Goal: Transaction & Acquisition: Book appointment/travel/reservation

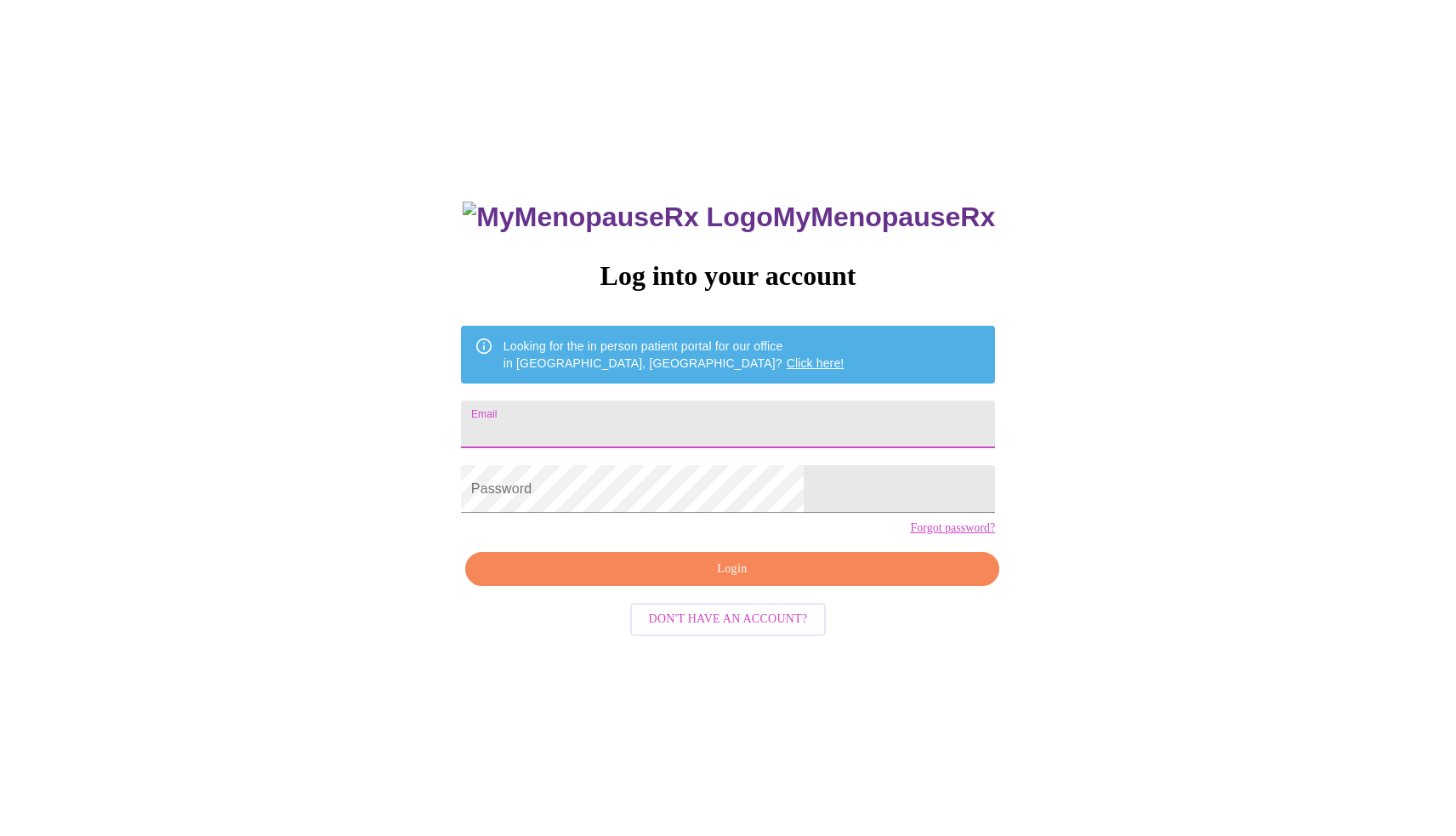
type input "apuniani@hotmail.com"
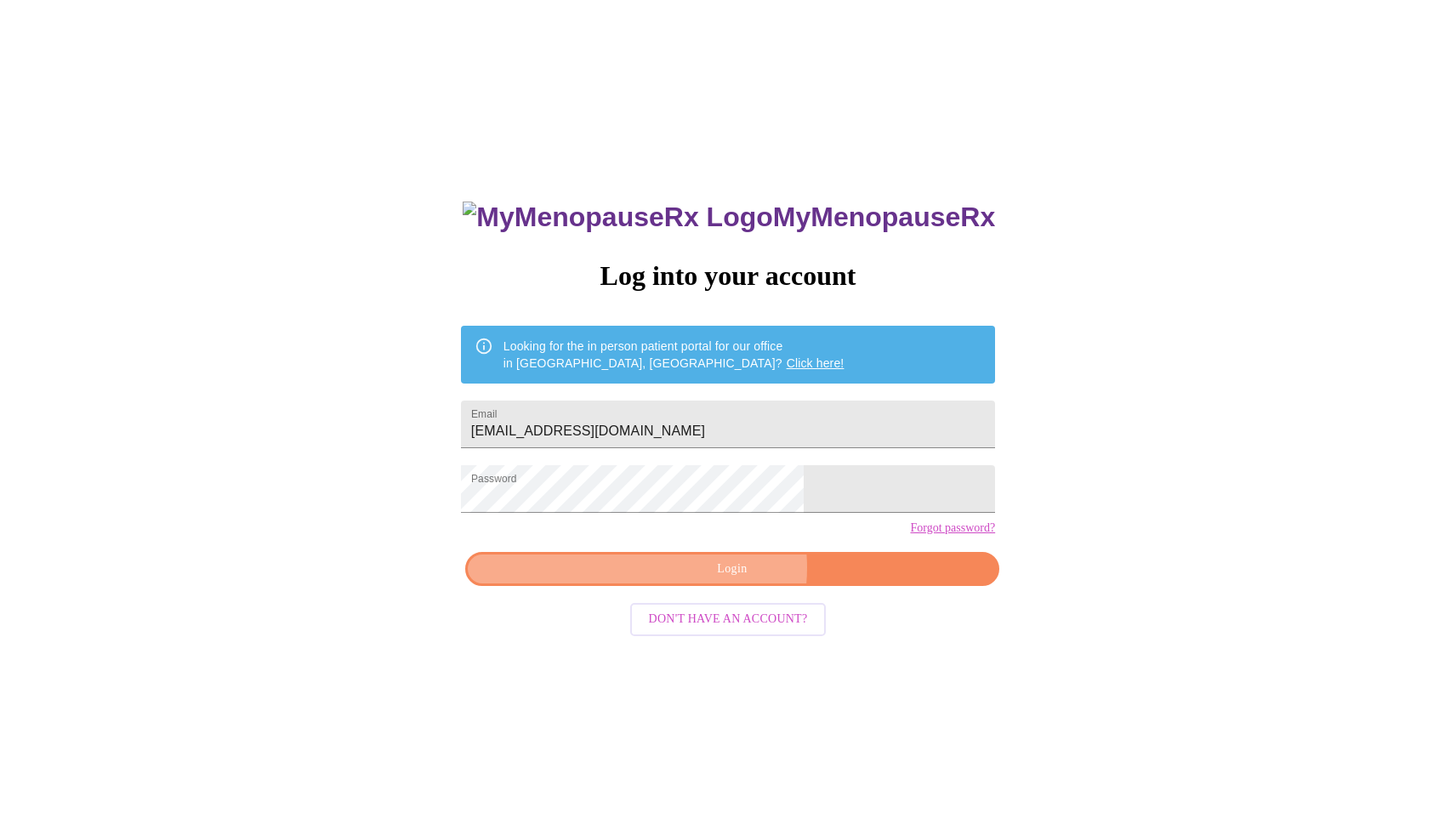
click at [721, 580] on span "Login" at bounding box center [731, 569] width 495 height 22
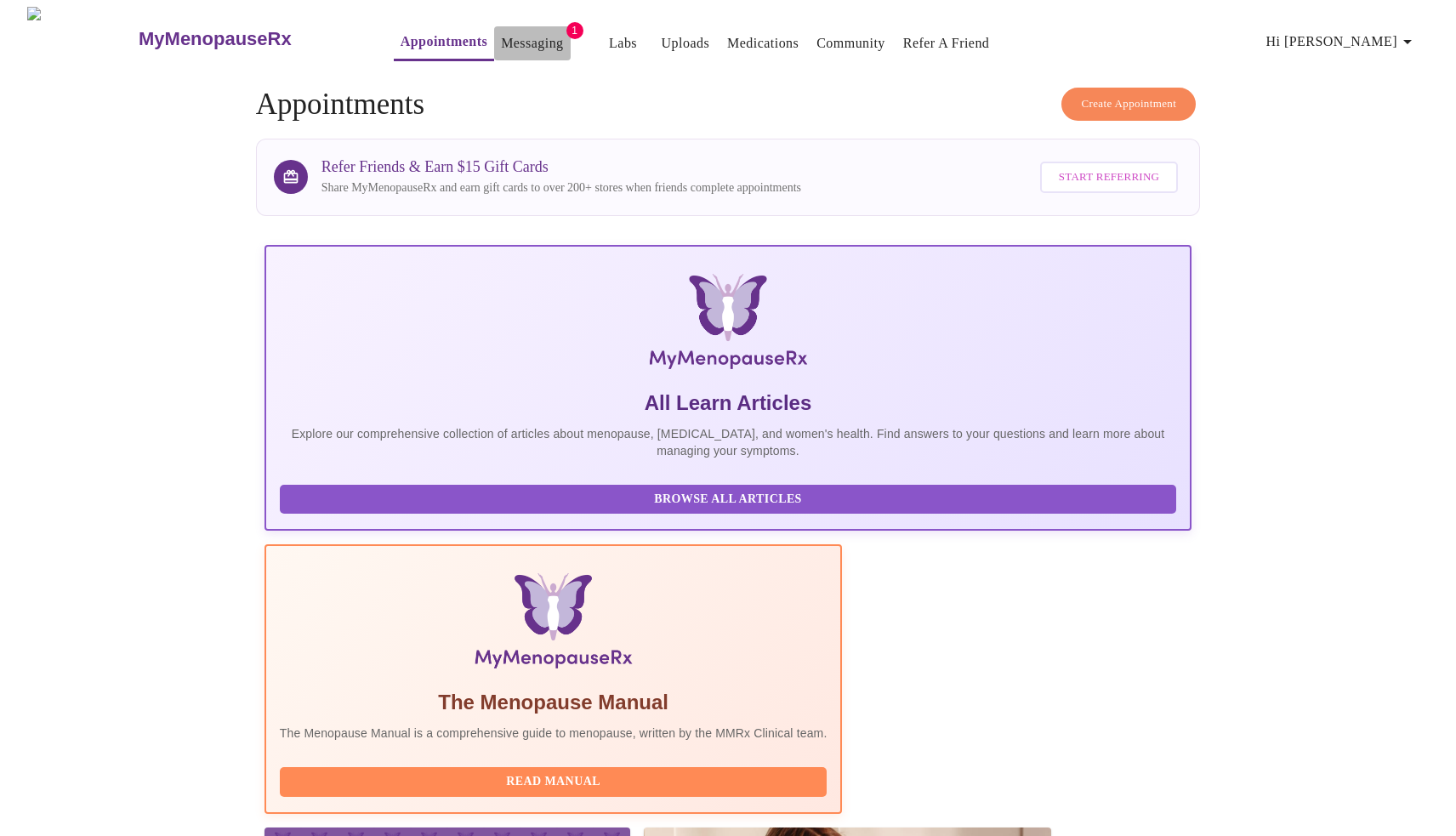
click at [501, 31] on link "Messaging" at bounding box center [531, 43] width 62 height 24
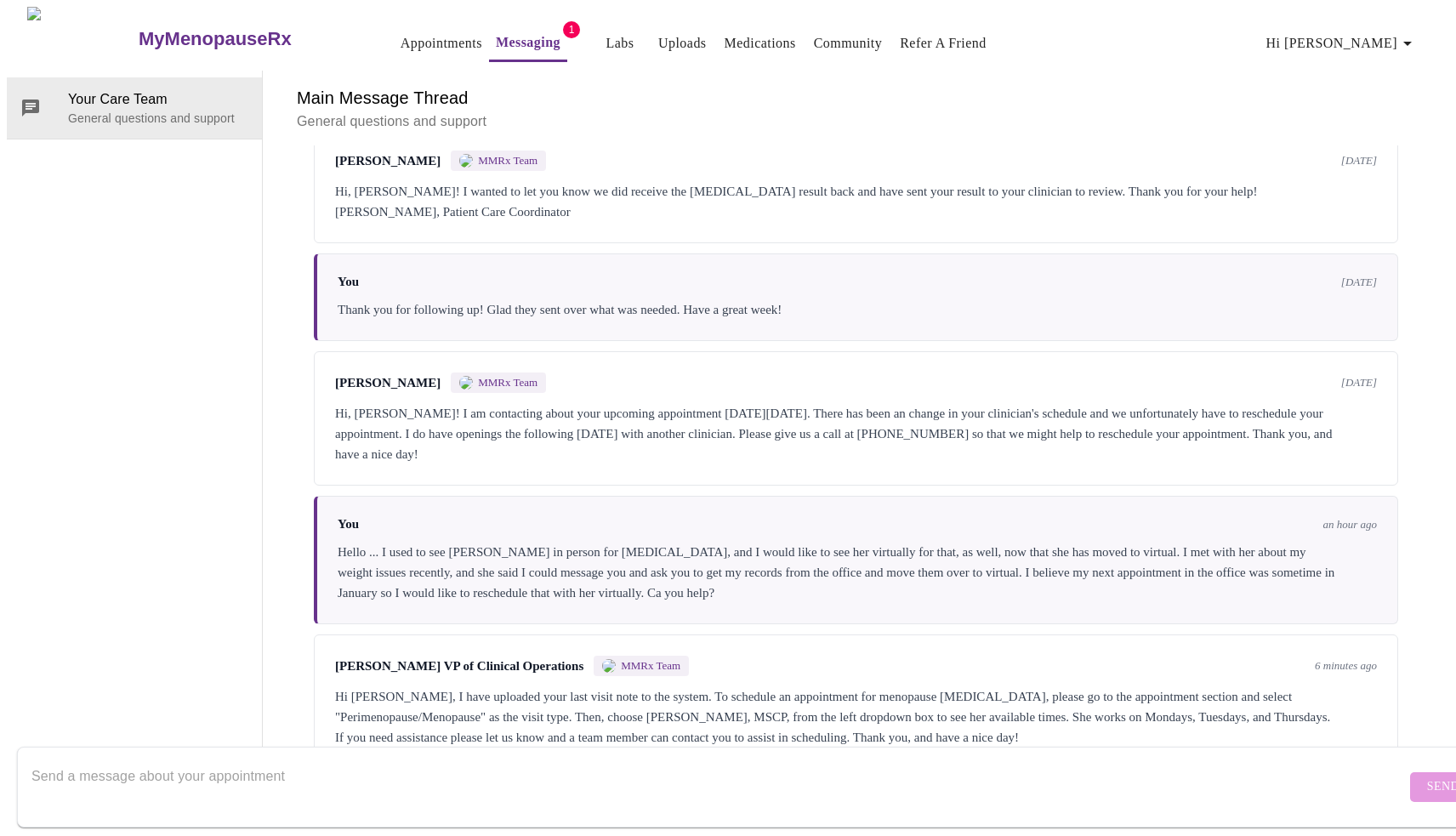
scroll to position [1146, 0]
click at [1241, 686] on div "Hi Ambika, I have uploaded your last visit note to the system. To schedule an a…" at bounding box center [856, 716] width 1042 height 61
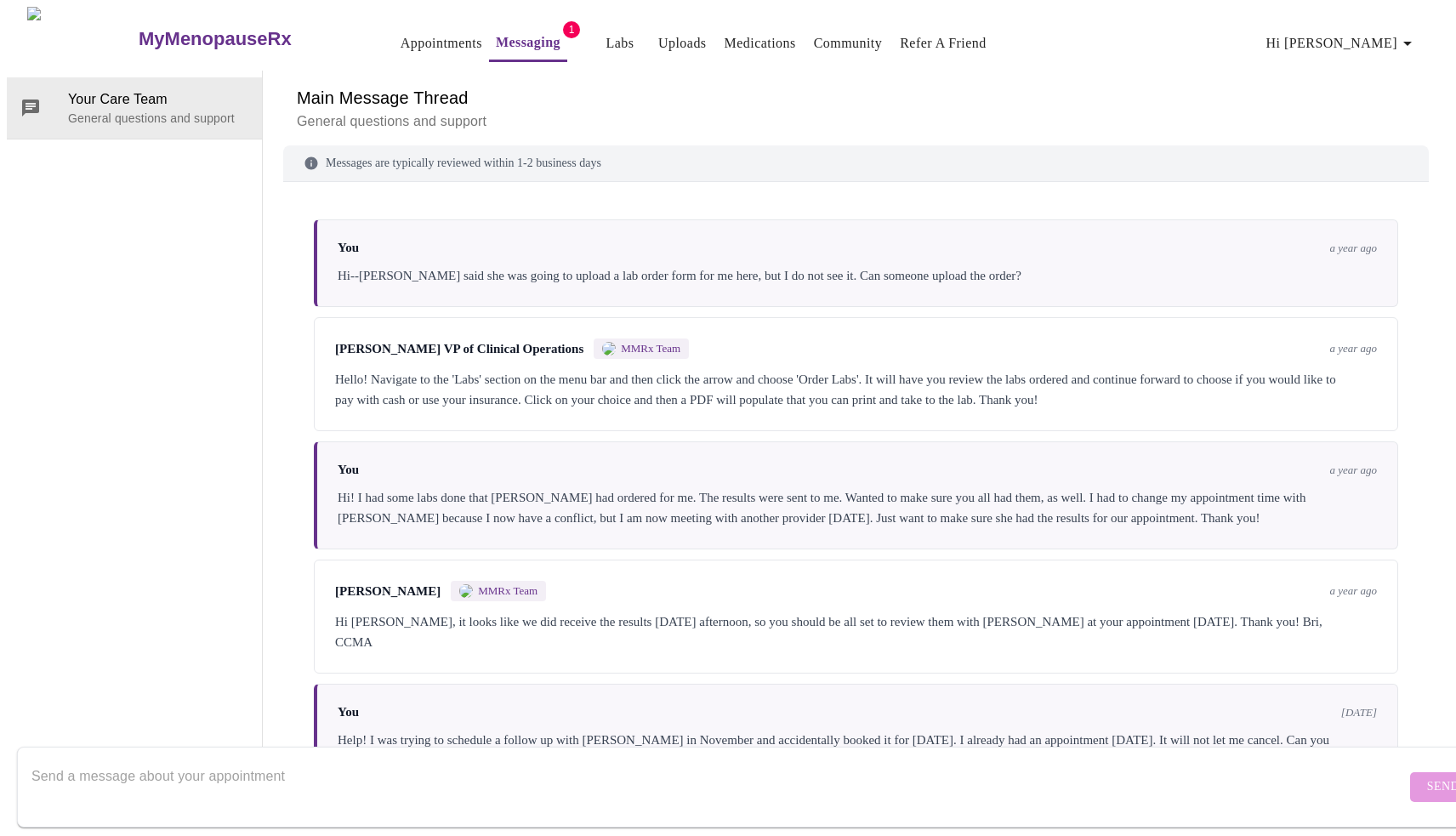
scroll to position [0, 0]
click at [404, 32] on link "Appointments" at bounding box center [441, 43] width 81 height 24
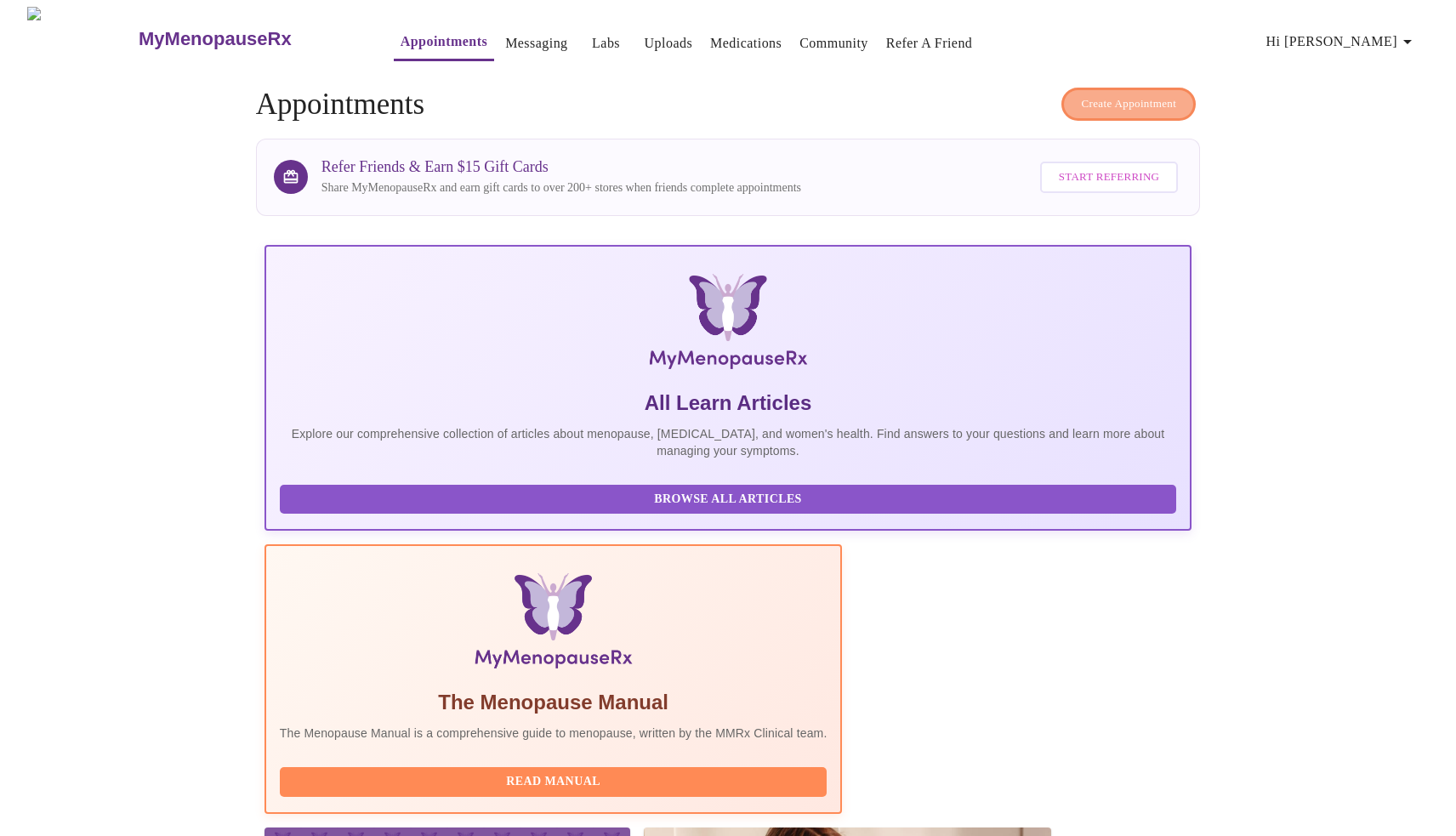
click at [1134, 95] on span "Create Appointment" at bounding box center [1129, 104] width 95 height 20
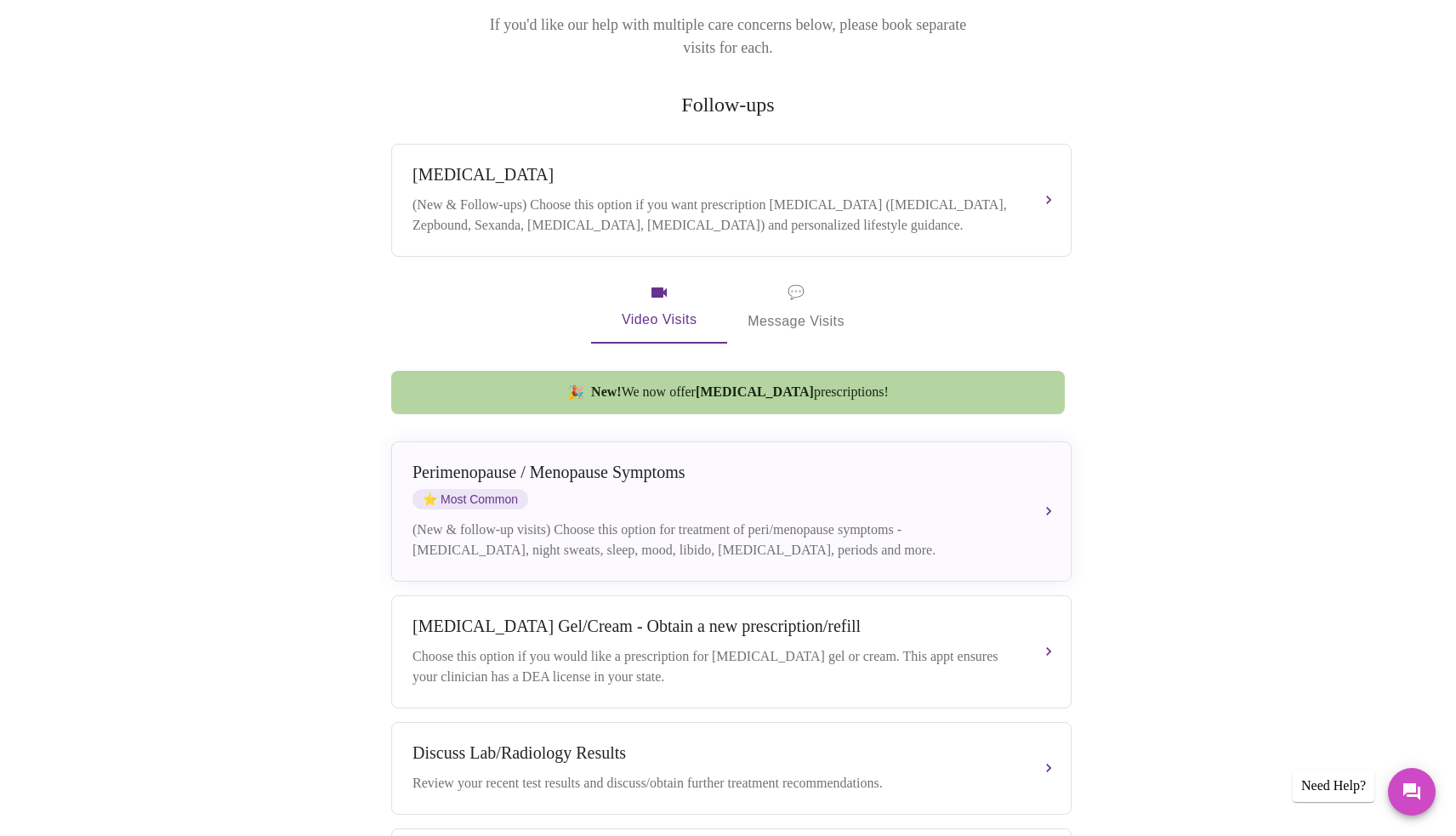
scroll to position [260, 0]
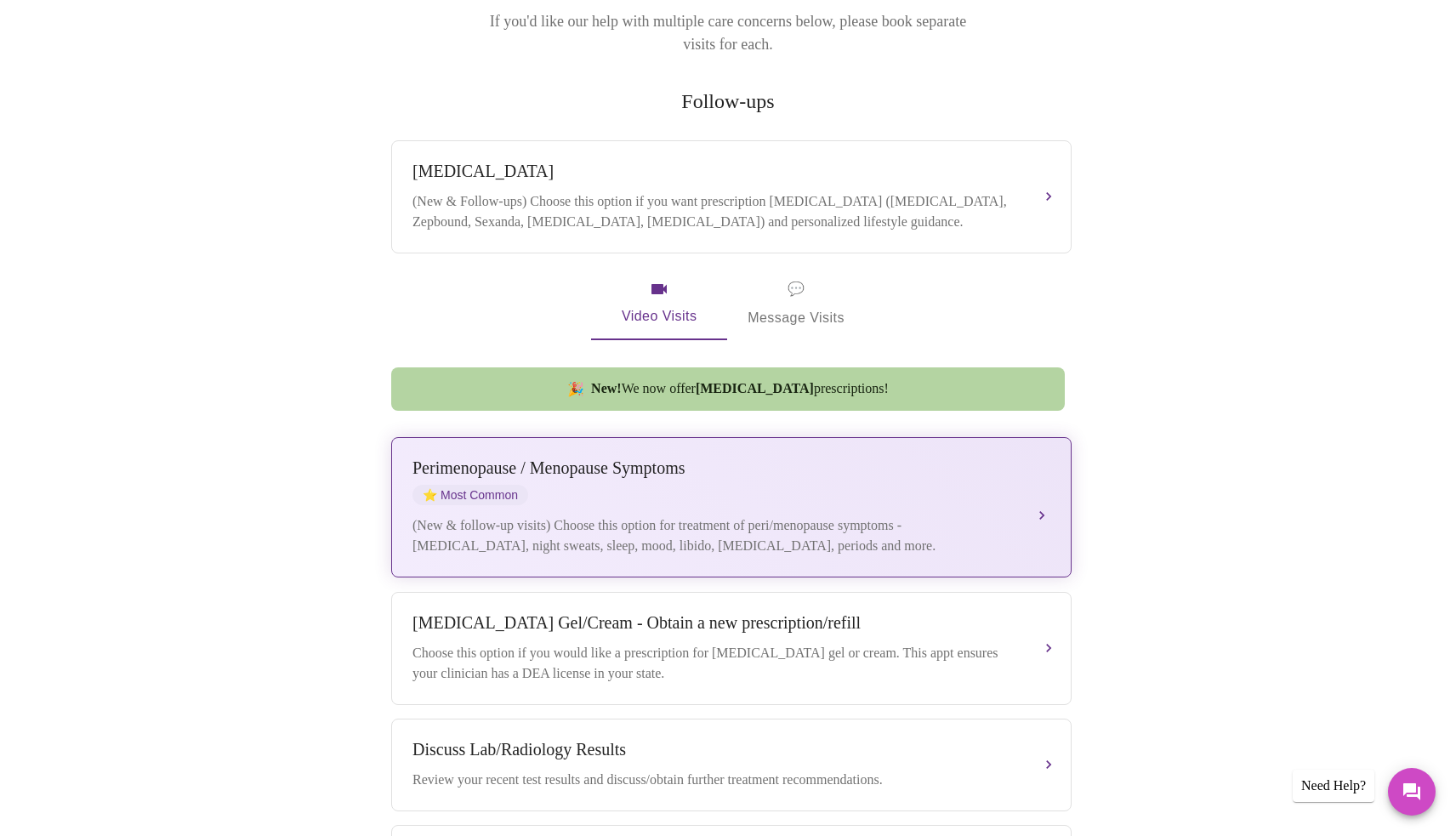
click at [793, 498] on div "Perimenopause / Menopause Symptoms ⭐ Most Common (New & follow-up visits) Choos…" at bounding box center [731, 508] width 638 height 98
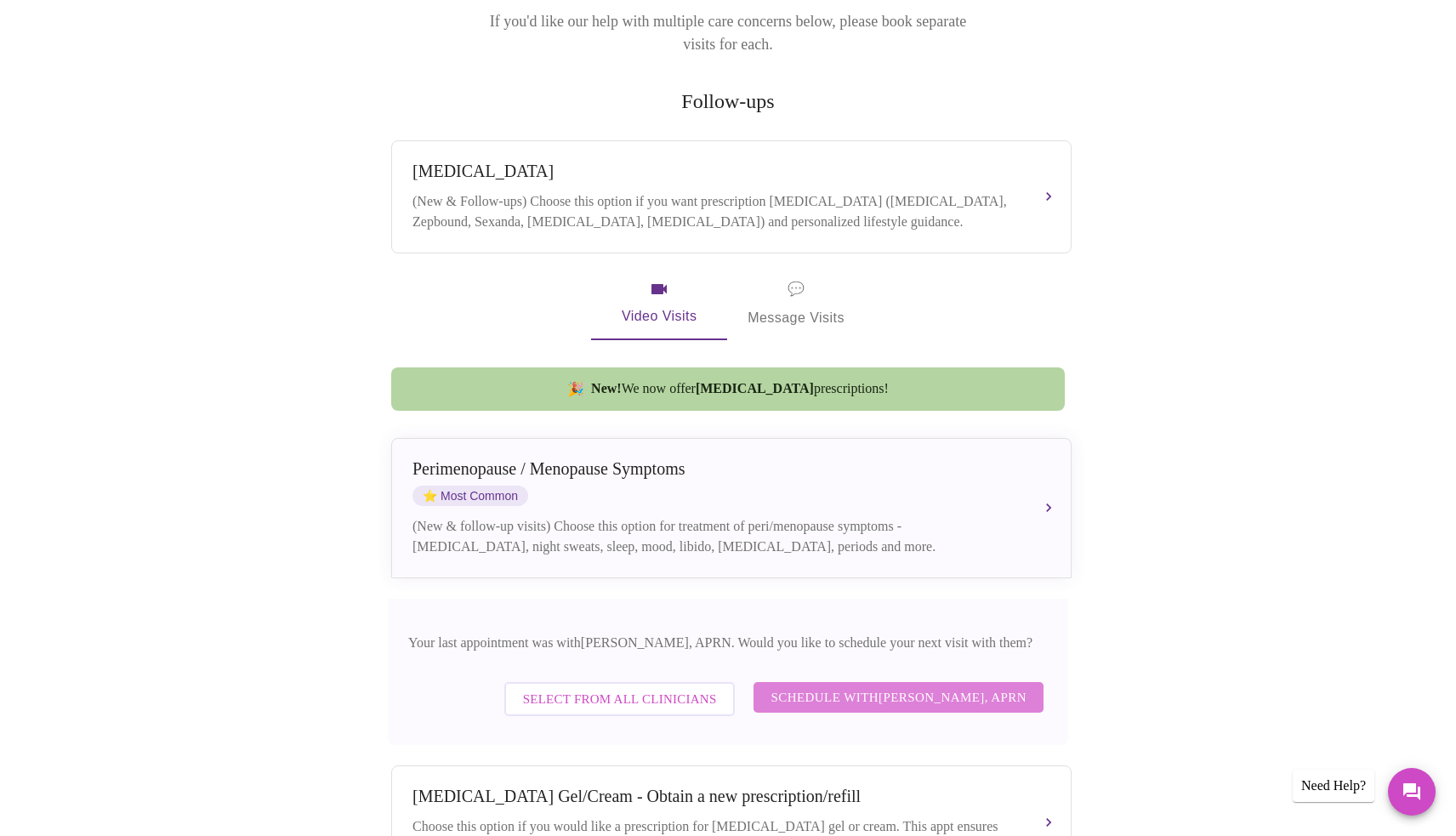
click at [917, 686] on span "Schedule with Emilie McLain, APRN" at bounding box center [898, 697] width 256 height 23
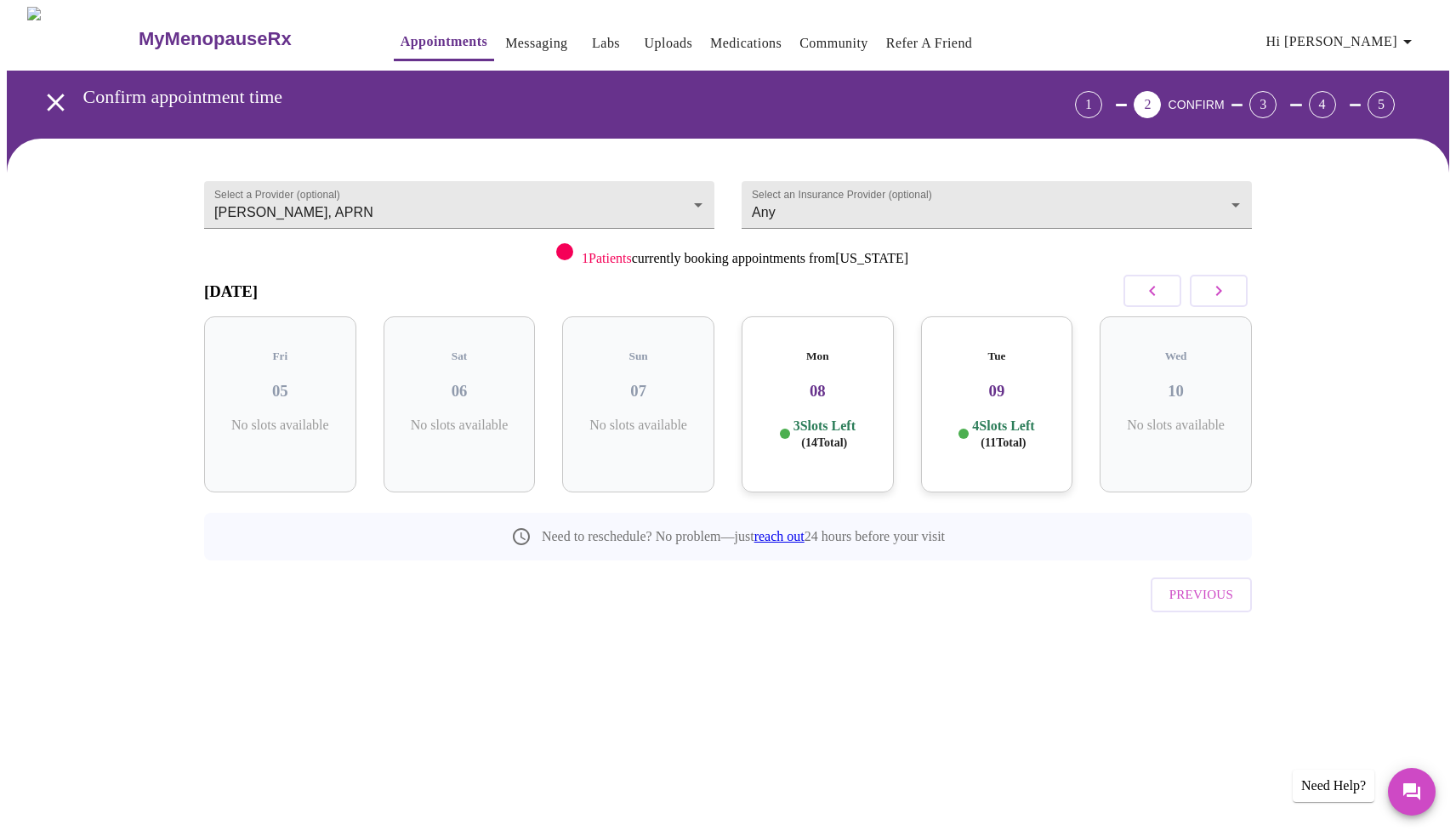
click at [1223, 286] on icon "button" at bounding box center [1219, 290] width 21 height 21
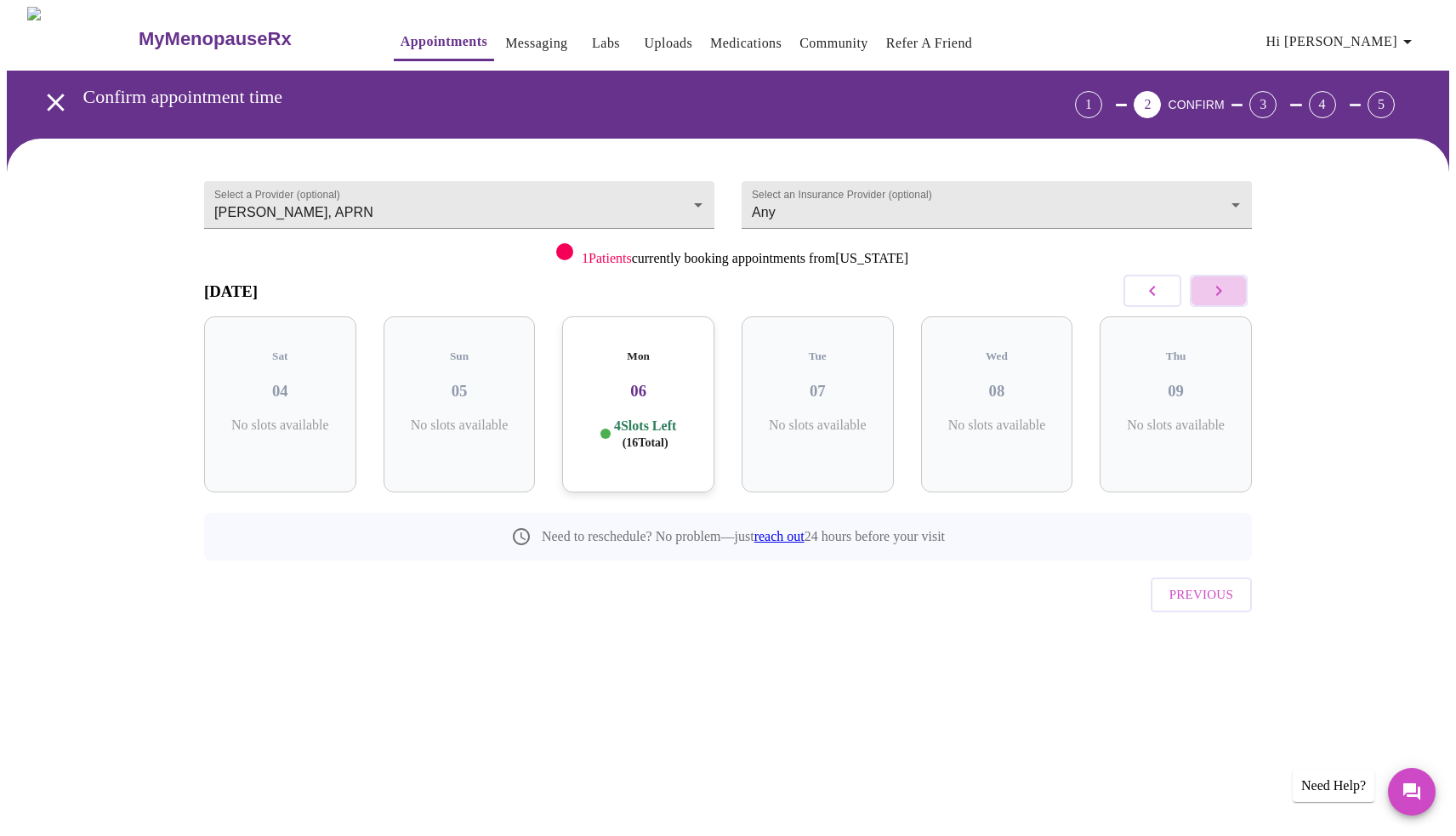
click at [1223, 286] on icon "button" at bounding box center [1219, 290] width 21 height 21
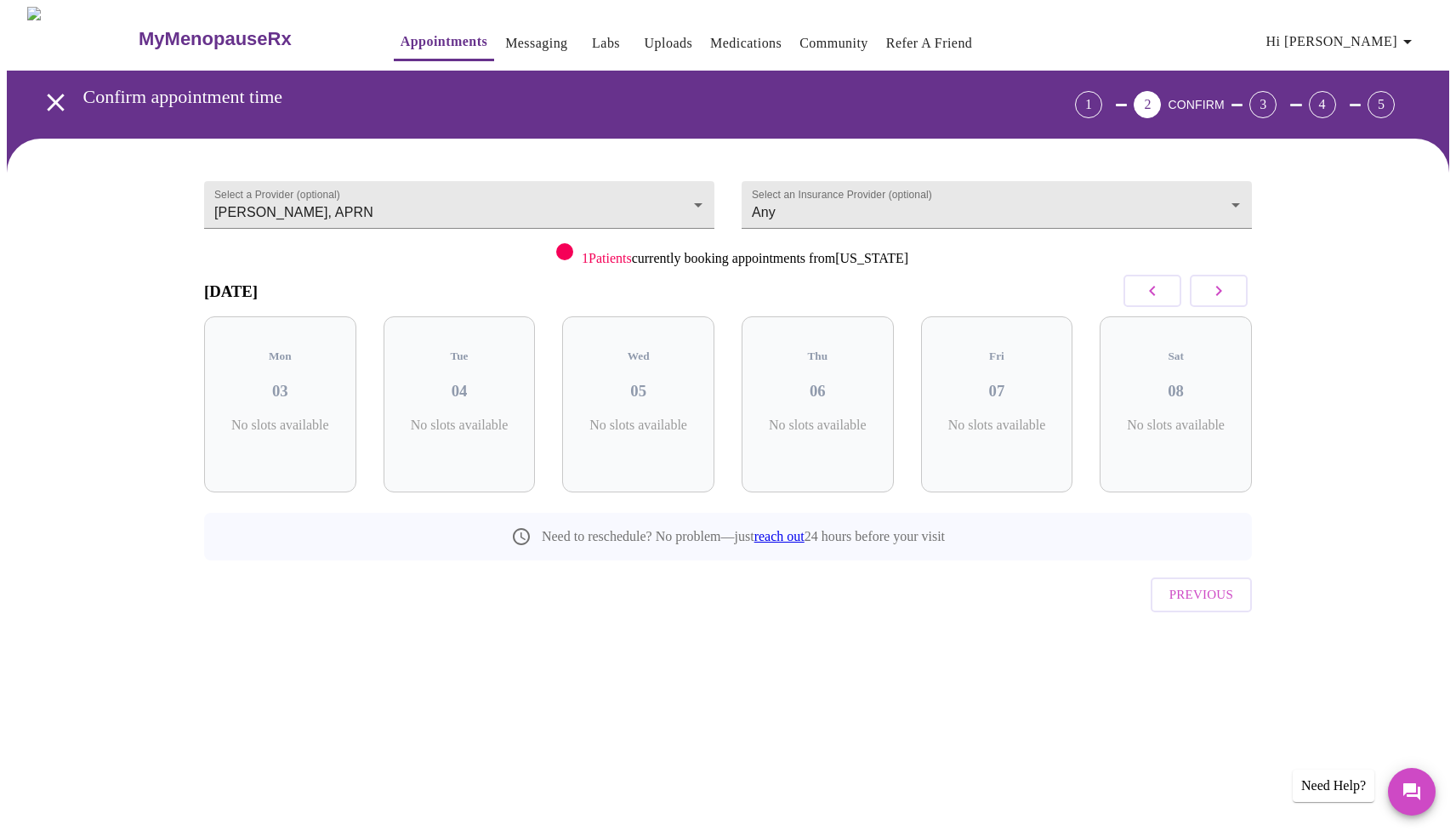
click at [1223, 286] on icon "button" at bounding box center [1219, 290] width 21 height 21
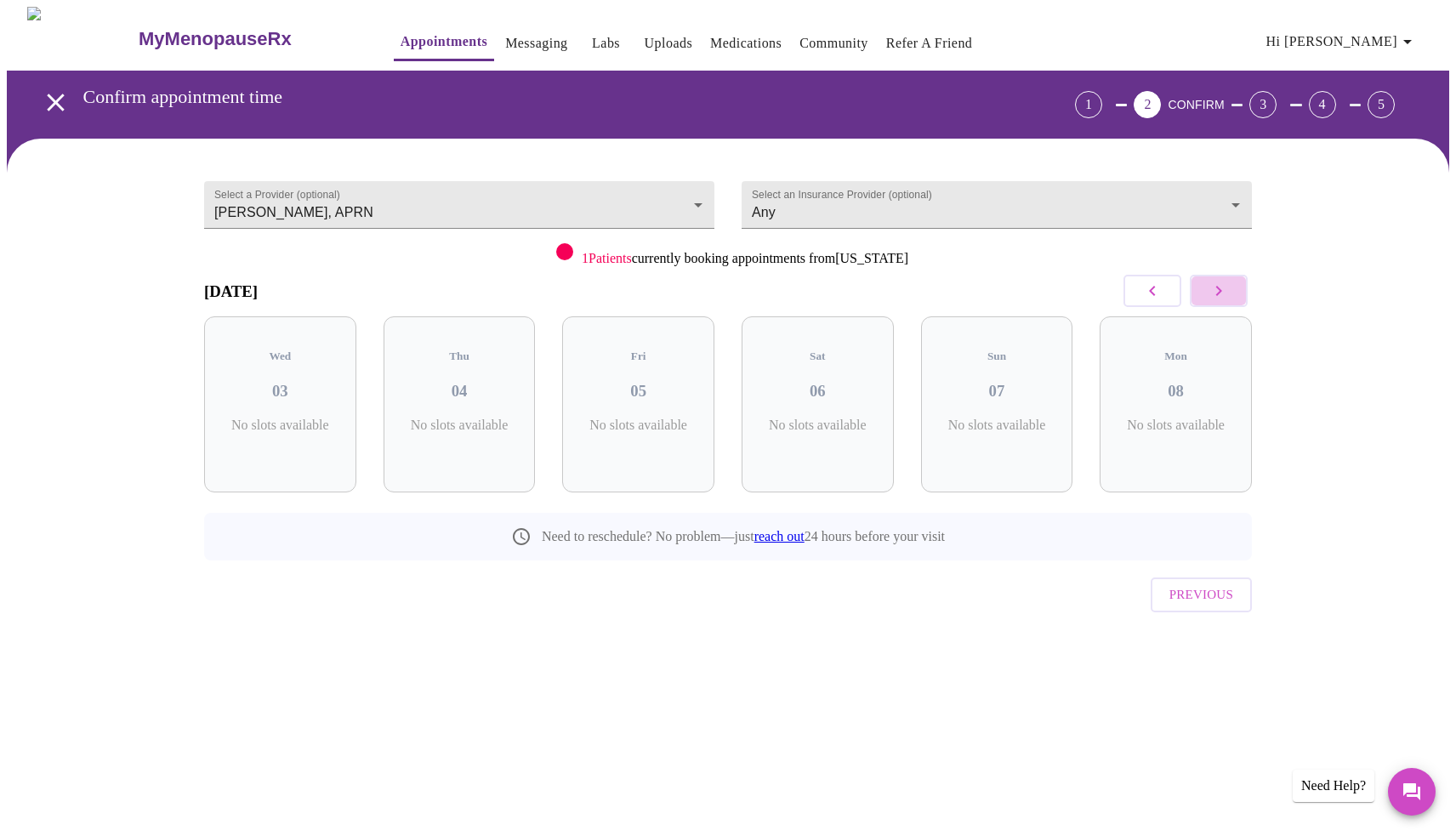
click at [1223, 286] on icon "button" at bounding box center [1219, 290] width 21 height 21
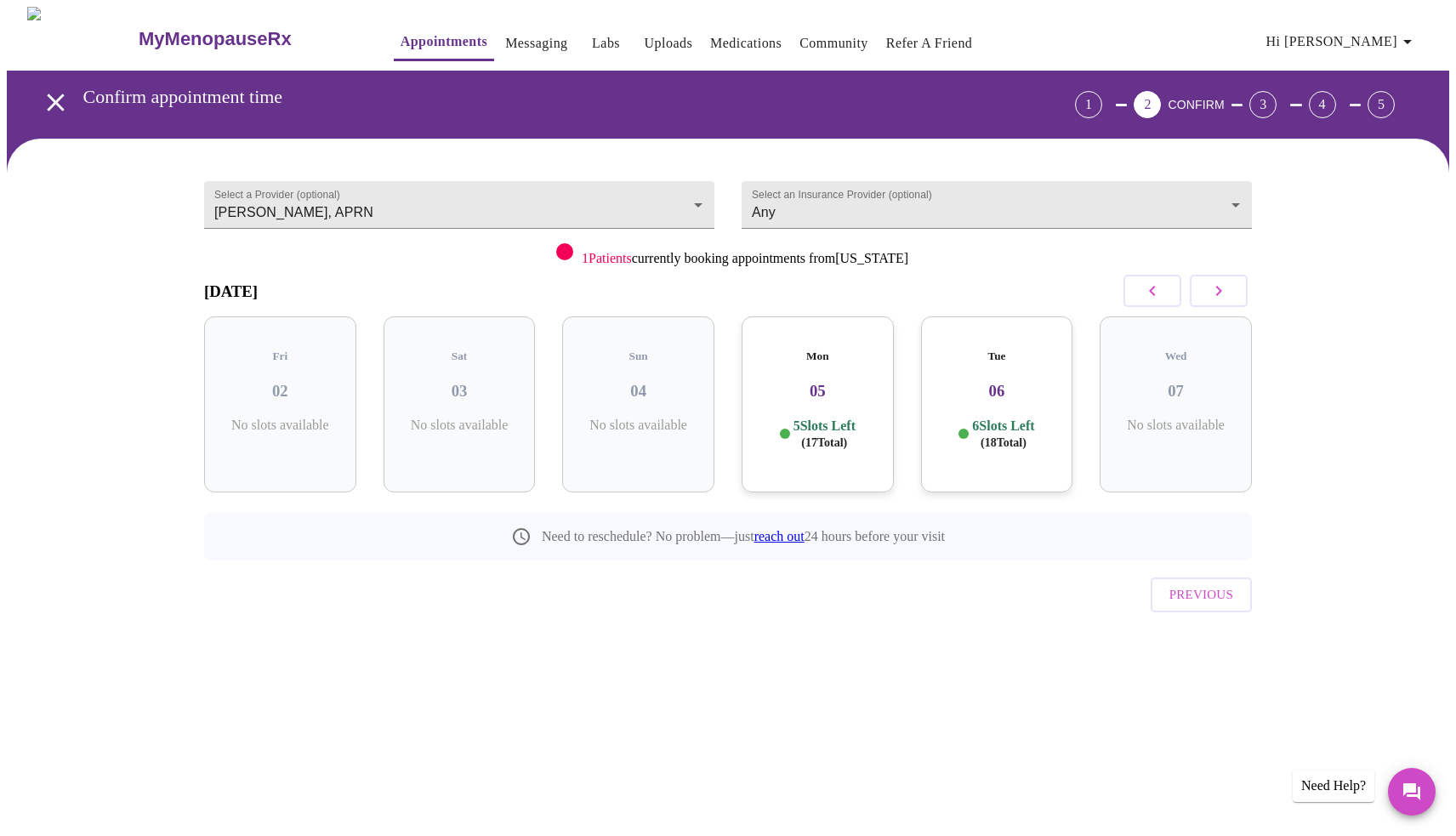
click at [826, 418] on p "5 Slots Left ( 17 Total)" at bounding box center [824, 434] width 62 height 33
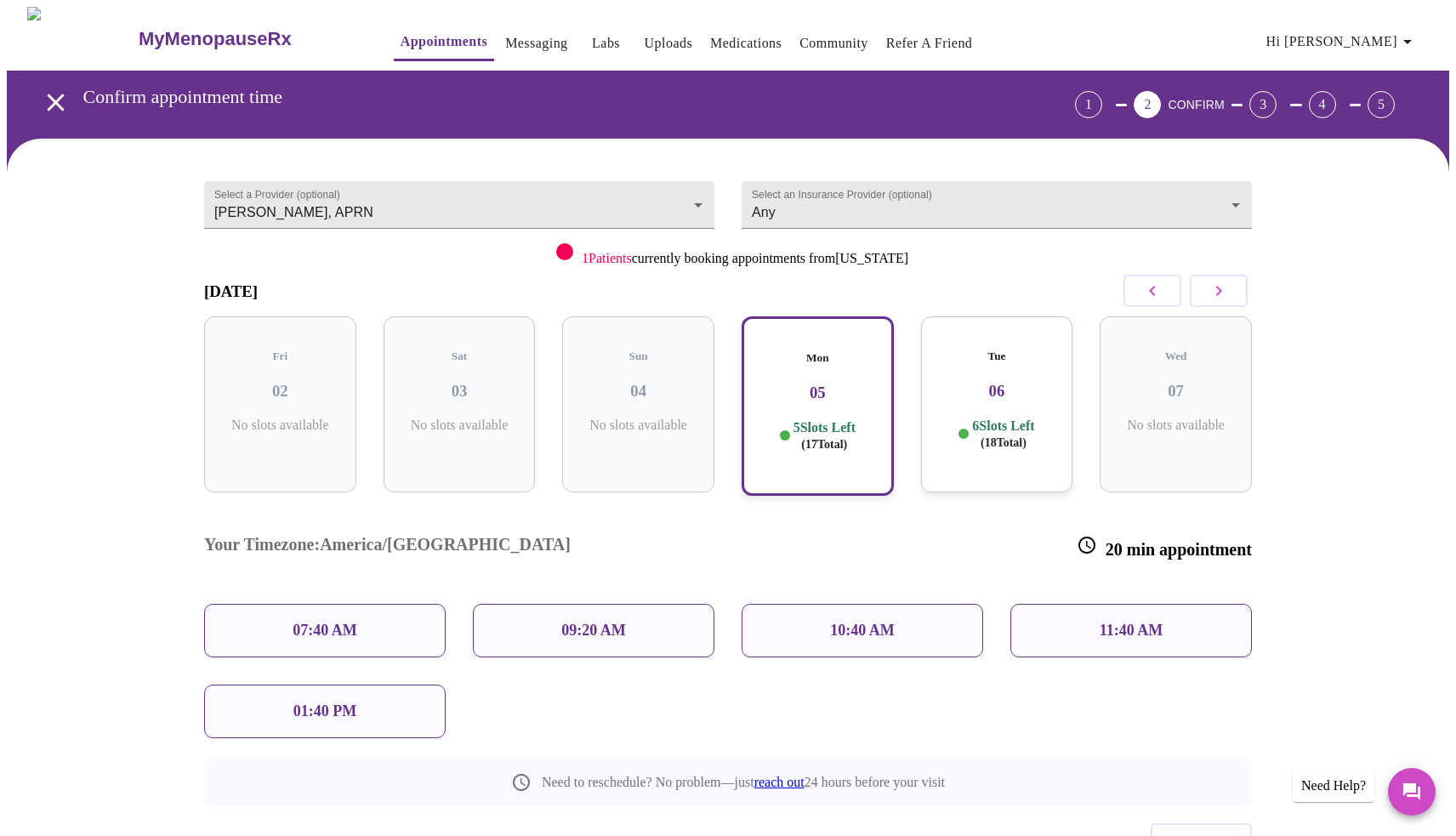
click at [1218, 290] on icon "button" at bounding box center [1219, 290] width 21 height 21
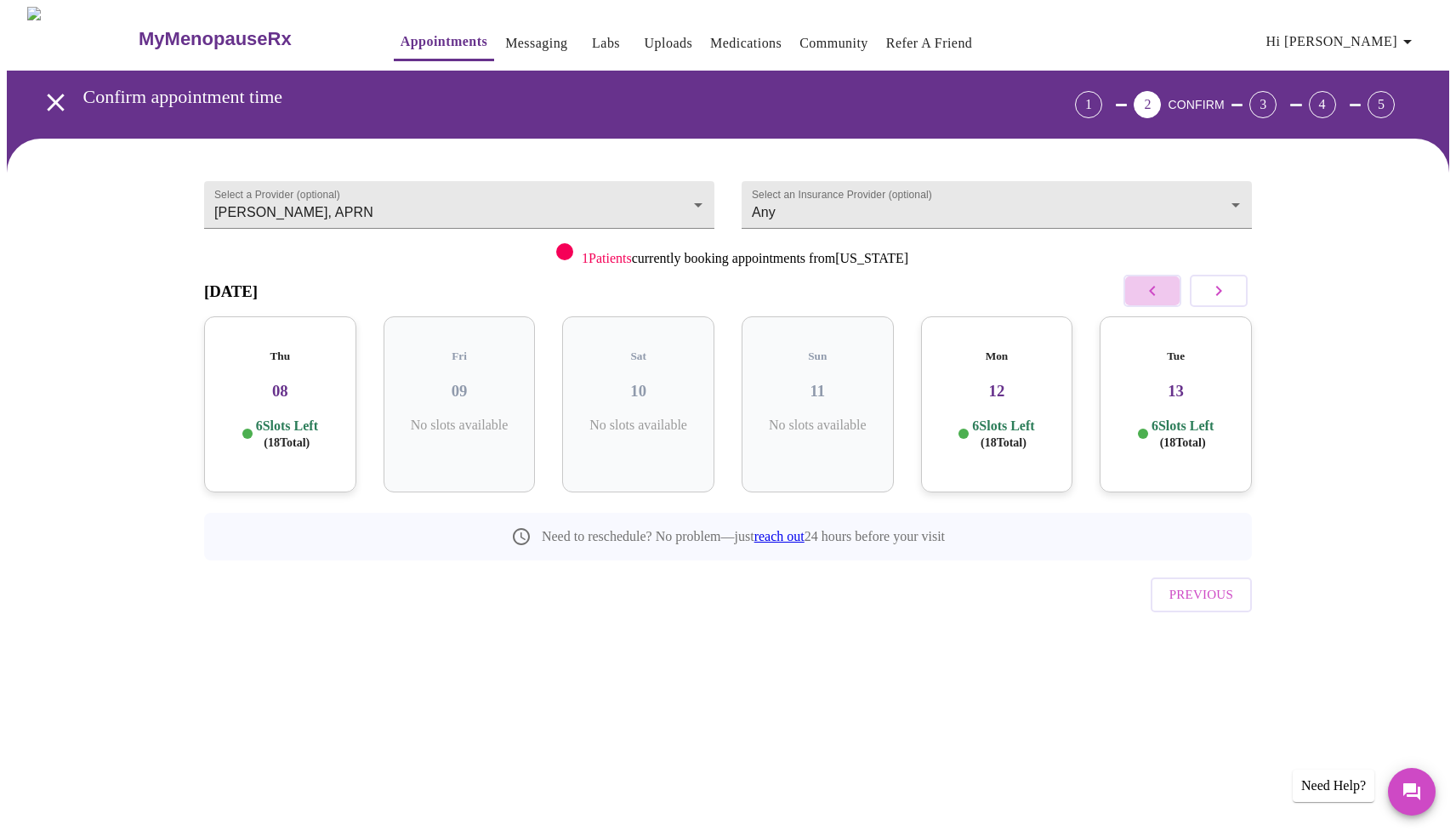
click at [1148, 298] on icon "button" at bounding box center [1152, 290] width 21 height 21
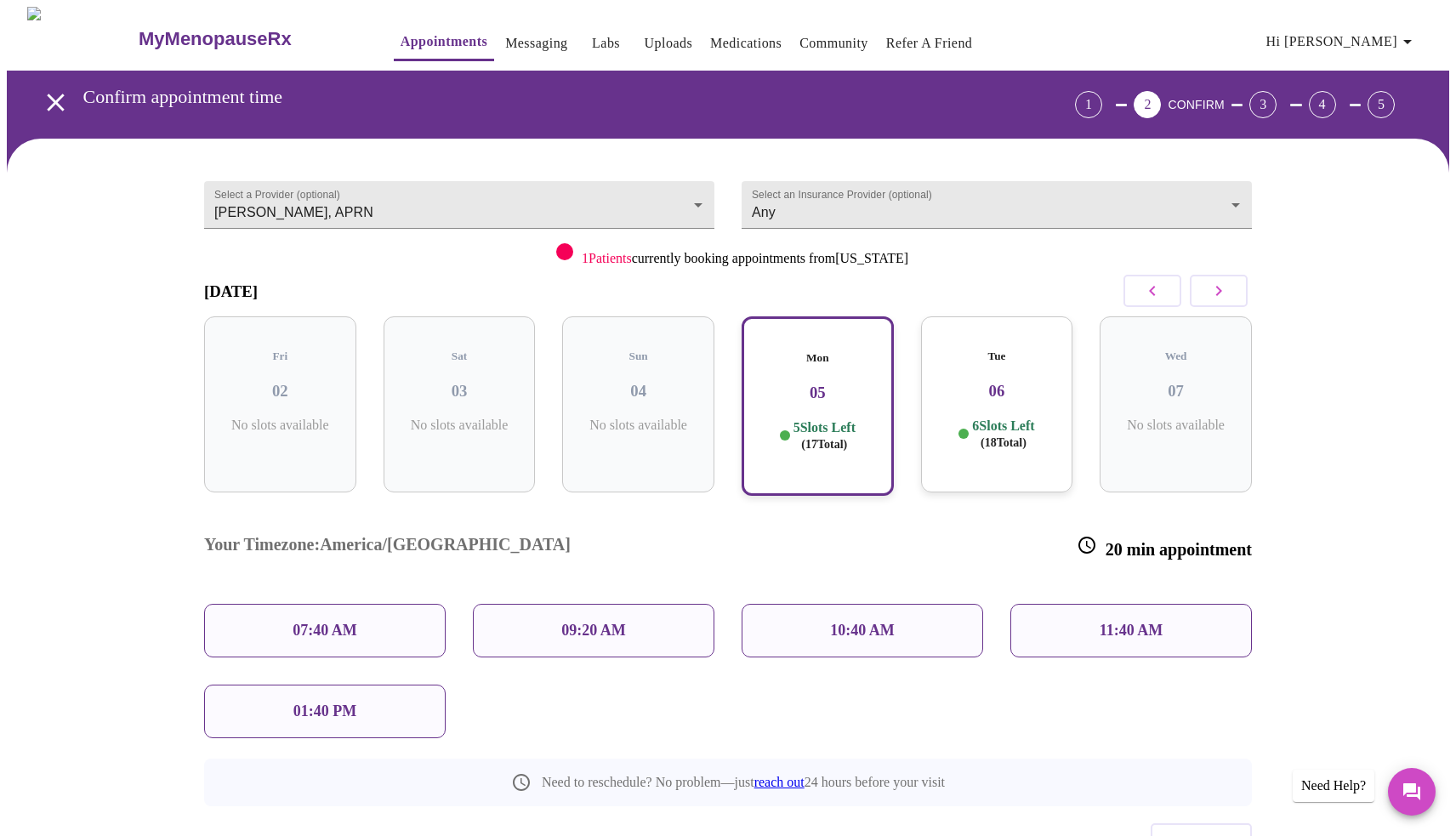
click at [1110, 621] on p "11:40 AM" at bounding box center [1131, 630] width 64 height 18
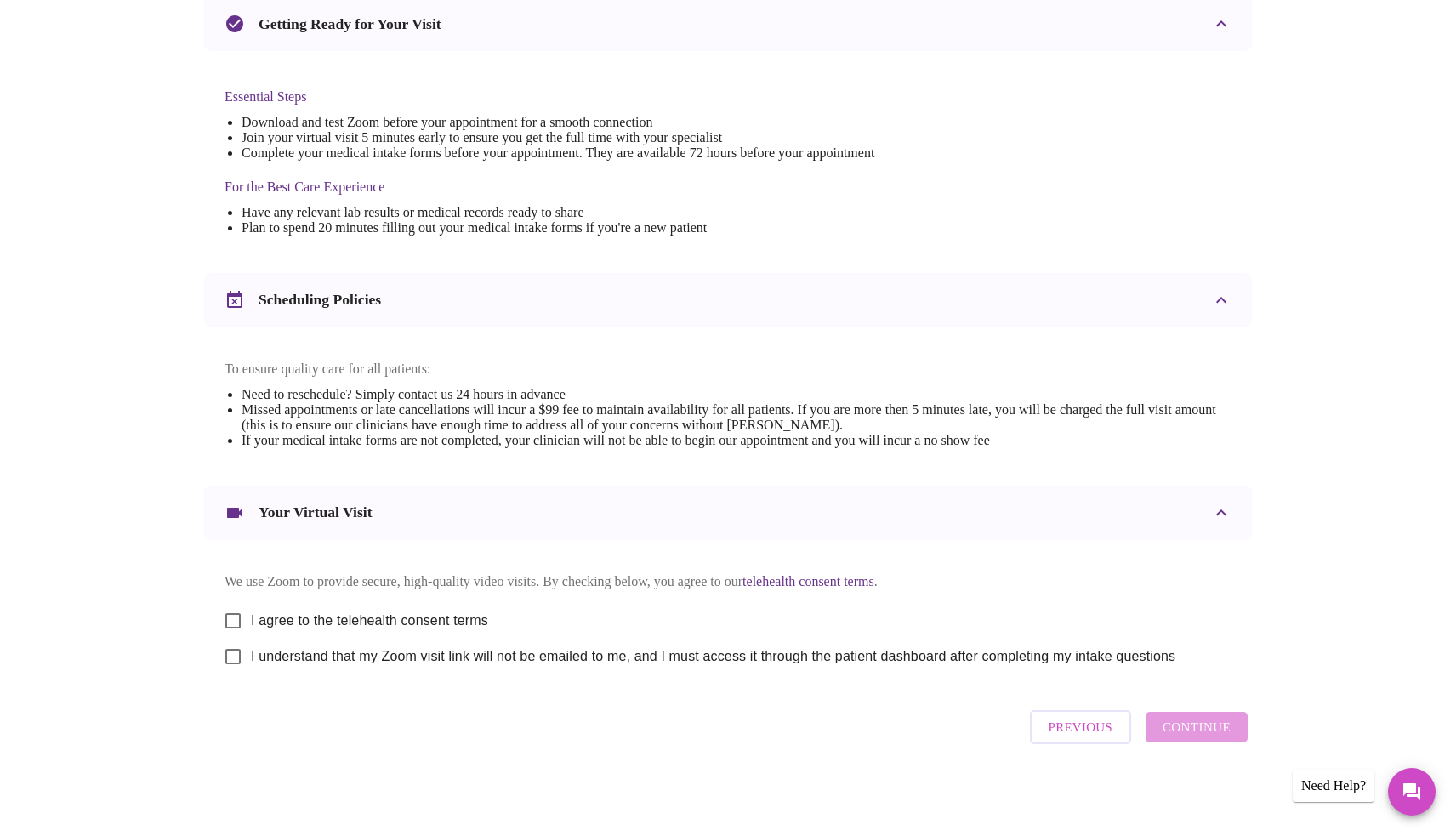
scroll to position [396, 0]
click at [235, 611] on input "I agree to the telehealth consent terms" at bounding box center [232, 620] width 35 height 35
checkbox input "true"
click at [233, 655] on input "I understand that my Zoom visit link will not be emailed to me, and I must acce…" at bounding box center [232, 656] width 35 height 35
checkbox input "true"
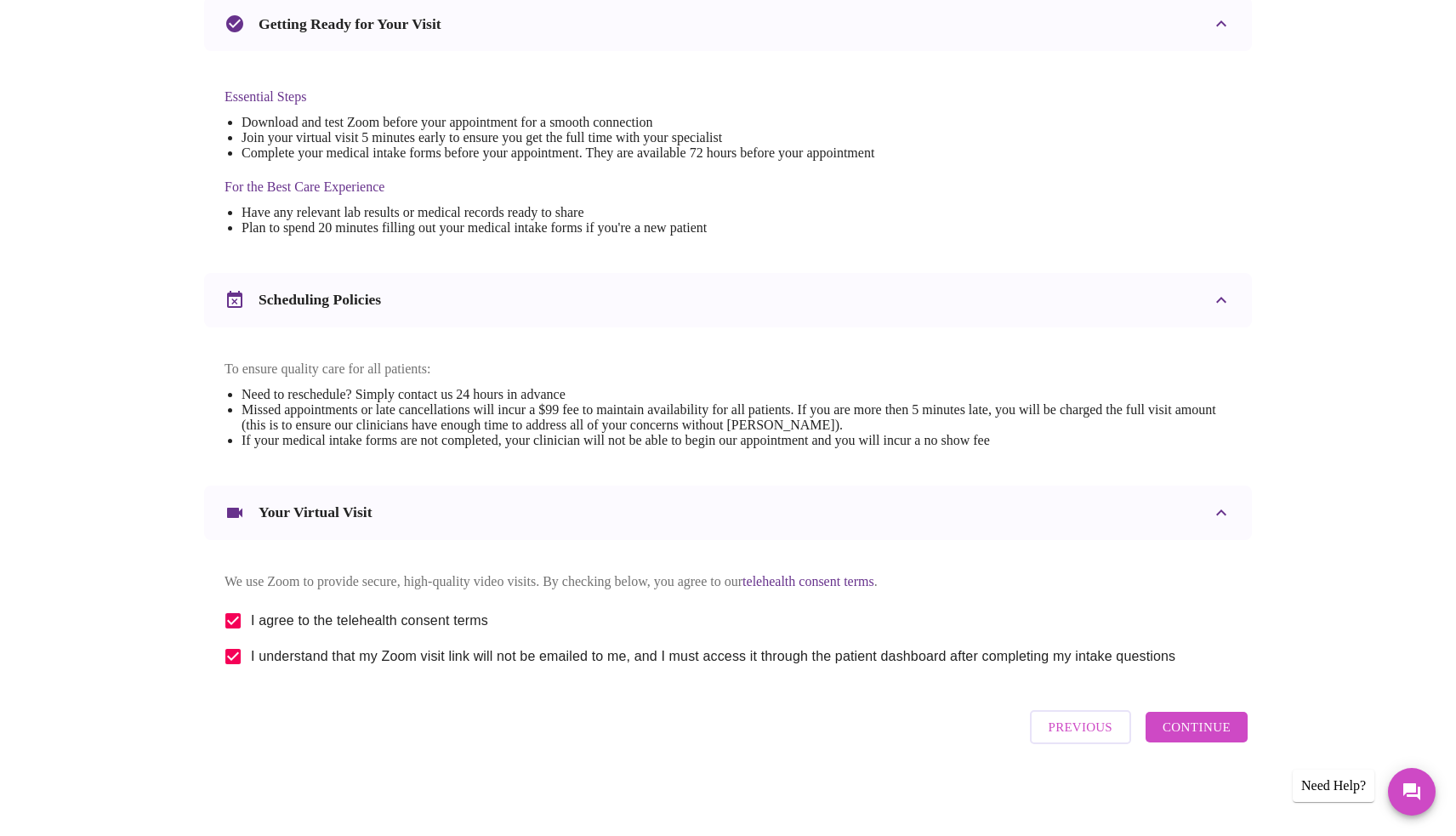
click at [1198, 725] on span "Continue" at bounding box center [1196, 726] width 68 height 23
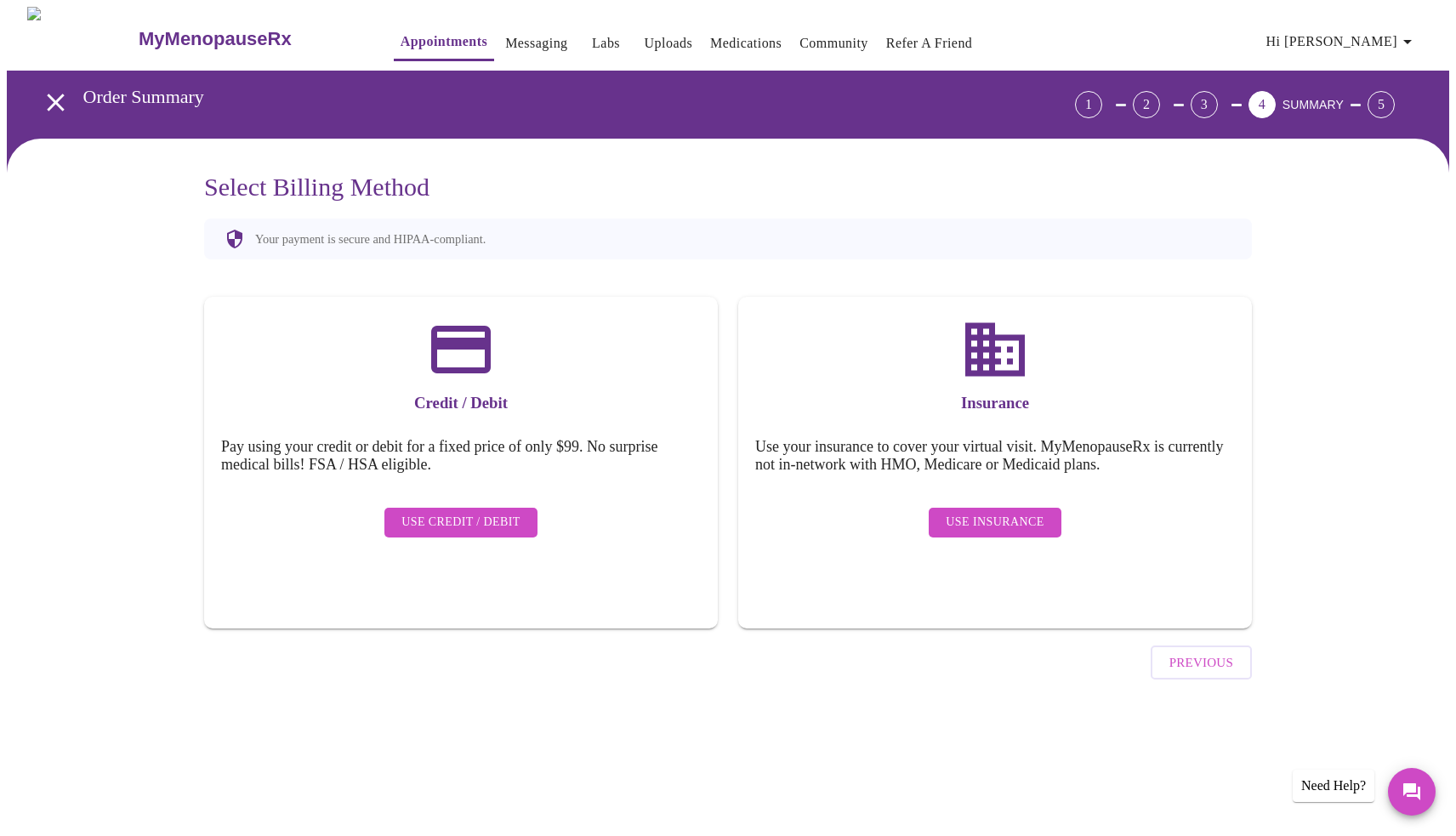
scroll to position [0, 0]
click at [1208, 652] on span "Previous" at bounding box center [1201, 663] width 64 height 23
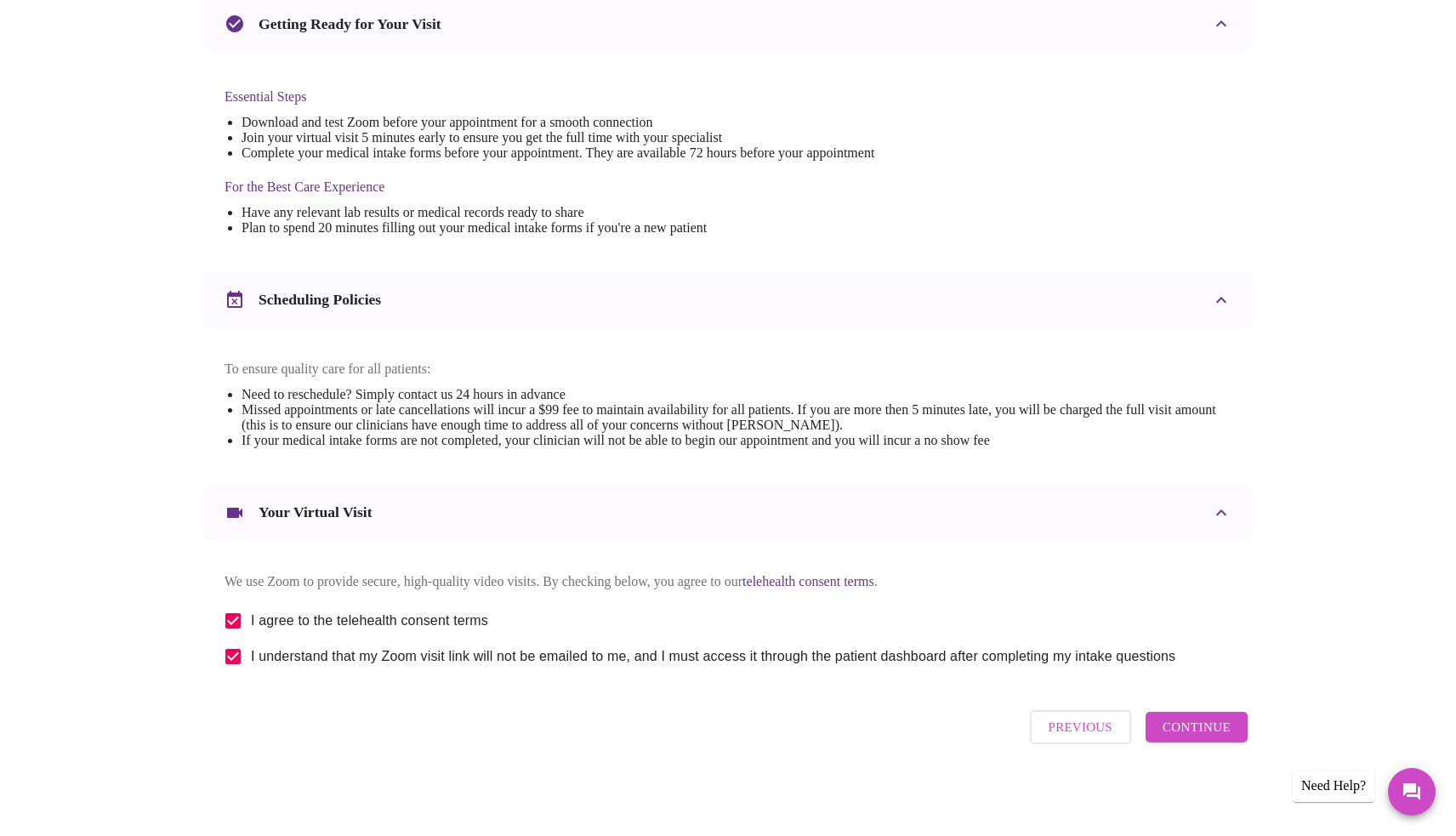
scroll to position [396, 0]
click at [1196, 737] on span "Continue" at bounding box center [1196, 726] width 68 height 23
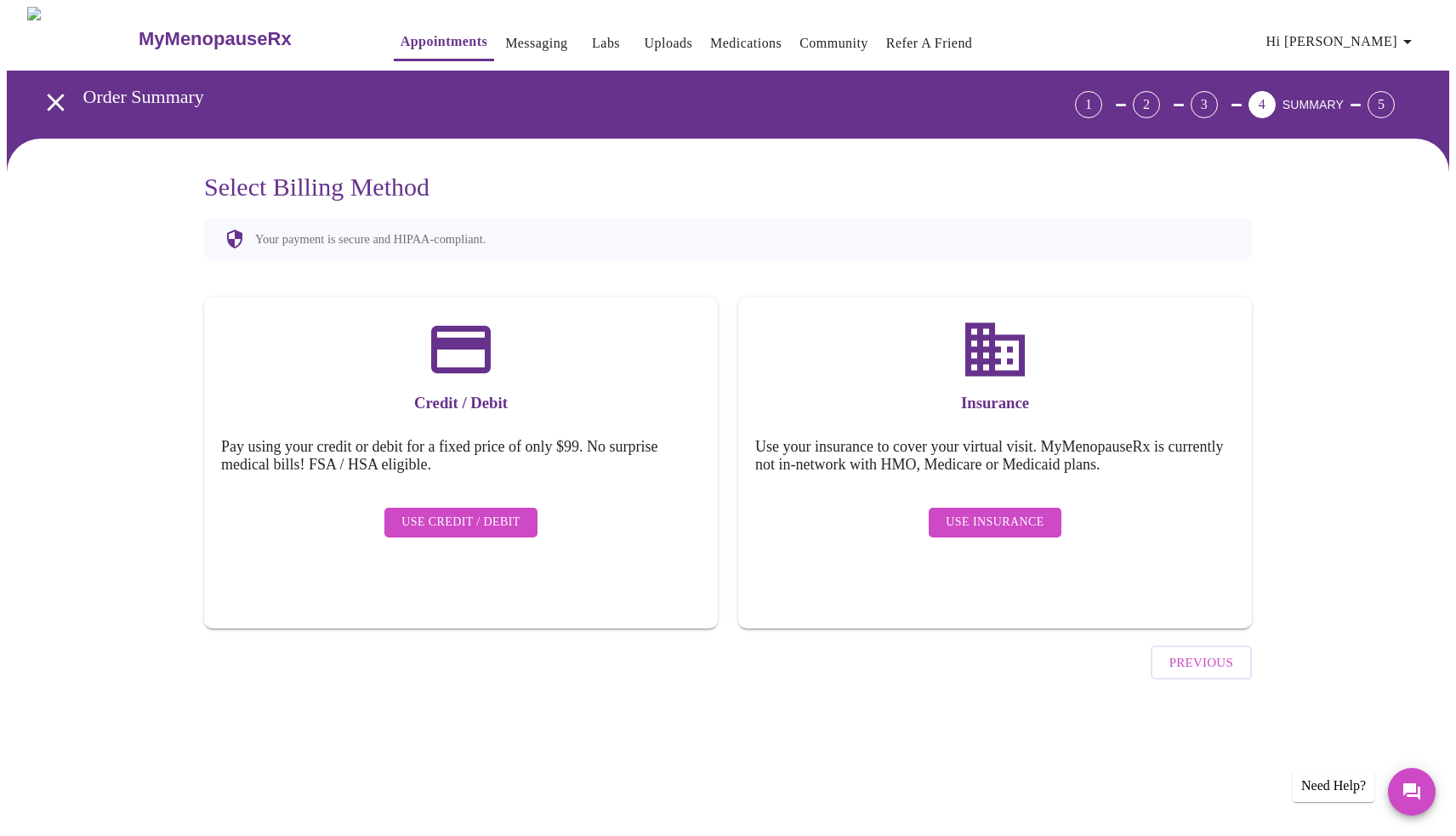
click at [992, 512] on span "Use Insurance" at bounding box center [995, 522] width 98 height 22
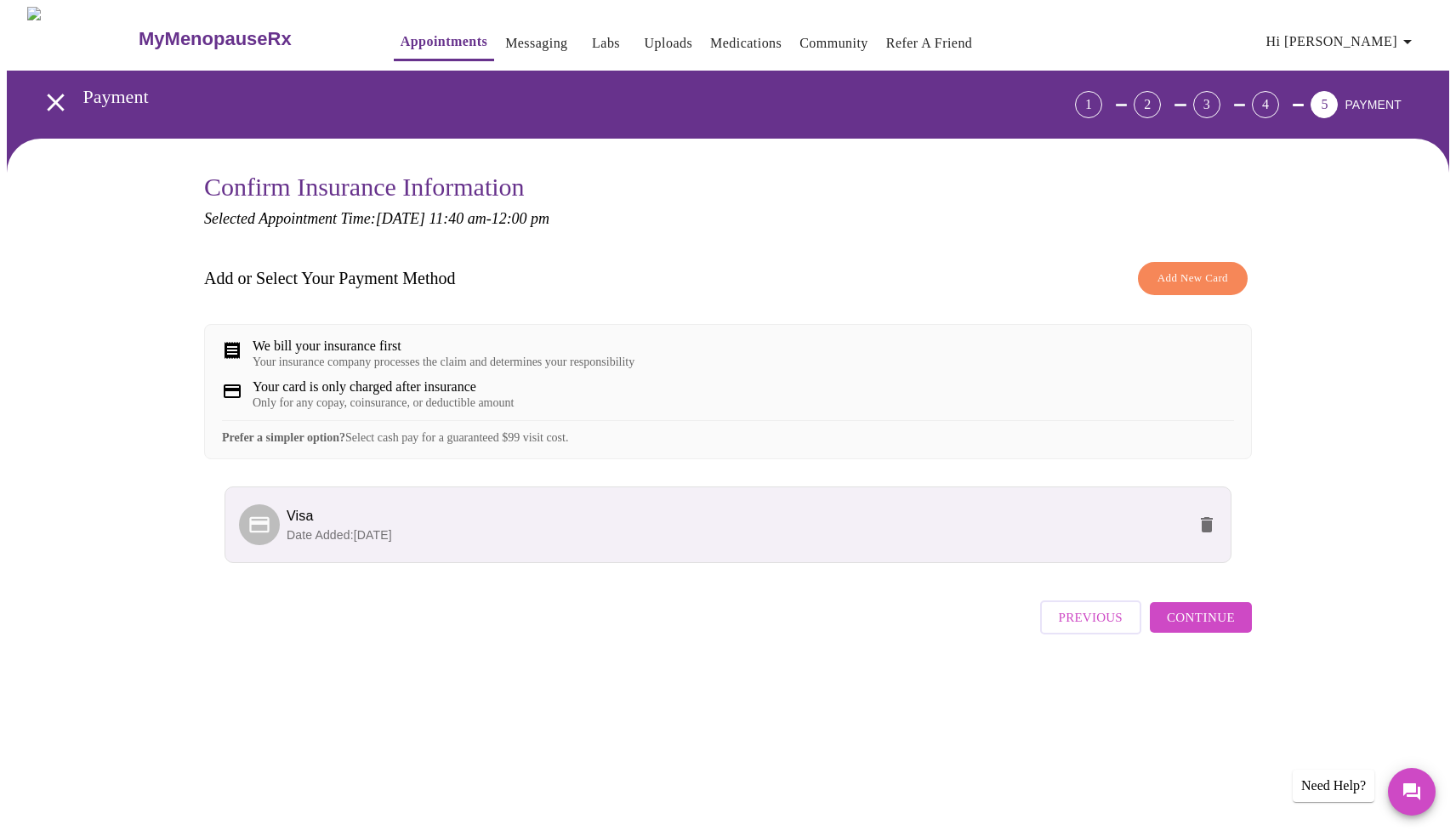
click at [1205, 628] on span "Continue" at bounding box center [1200, 617] width 68 height 23
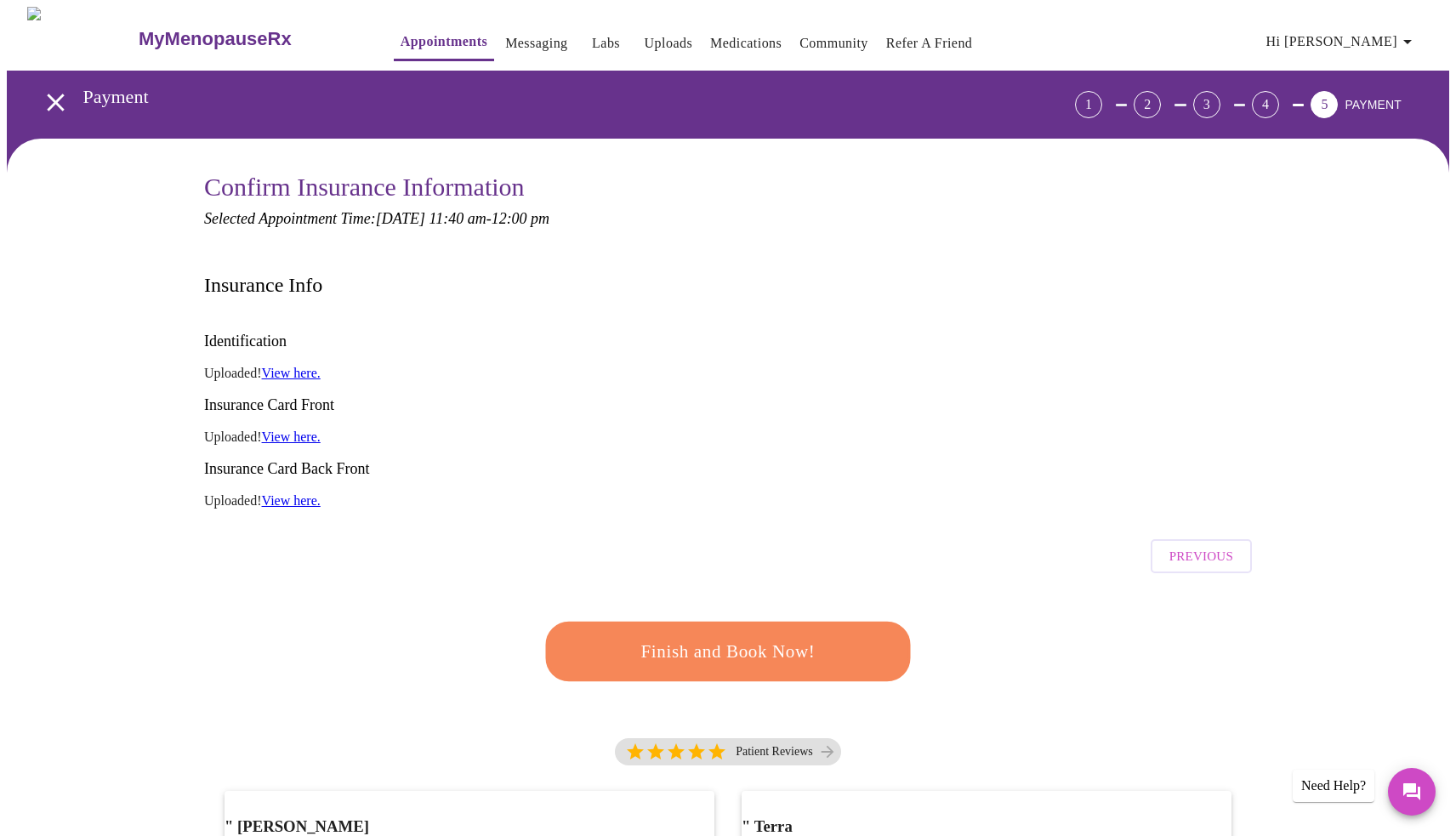
click at [727, 636] on span "Finish and Book Now!" at bounding box center [728, 652] width 315 height 31
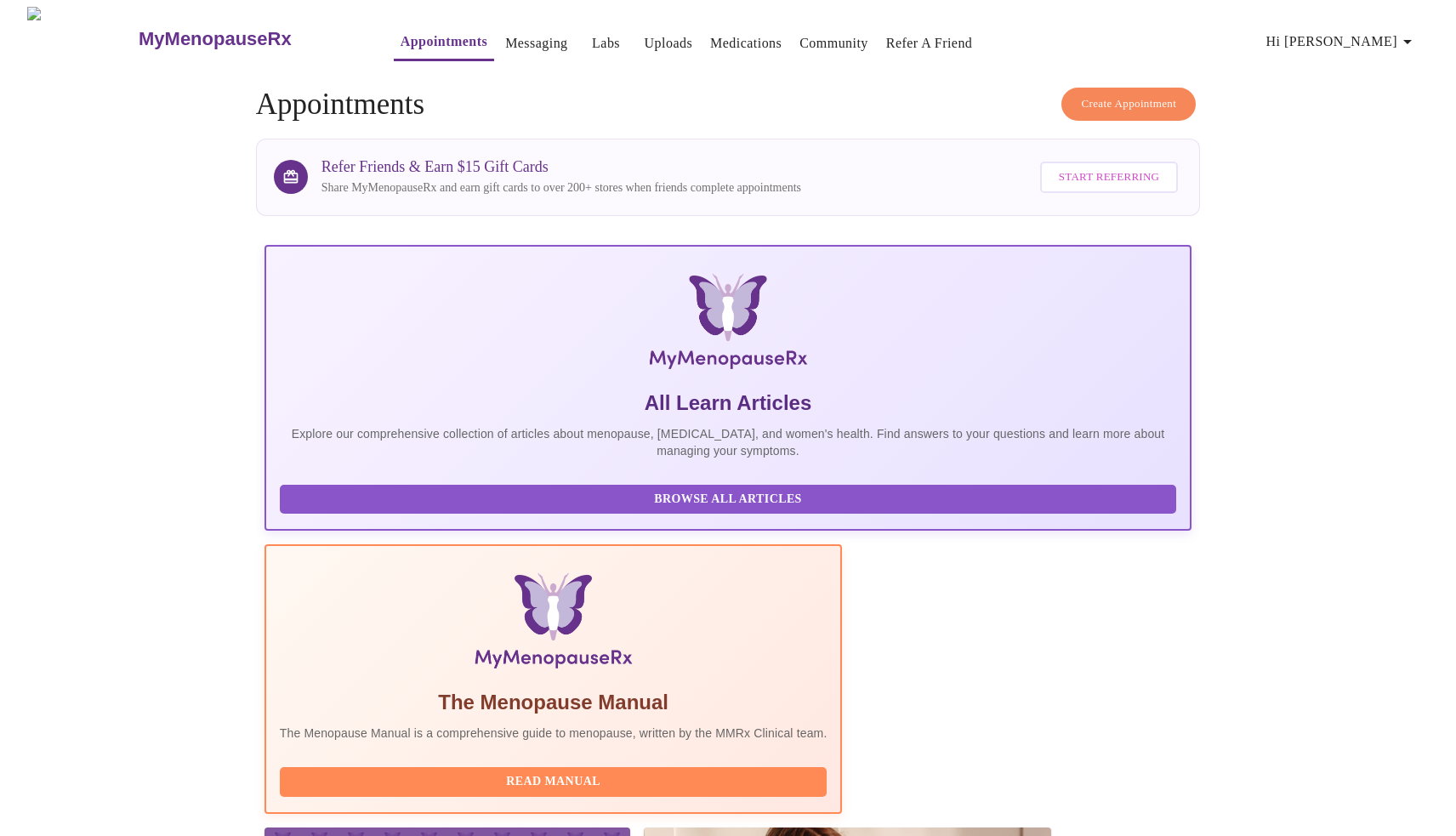
click at [505, 35] on link "Messaging" at bounding box center [535, 43] width 62 height 24
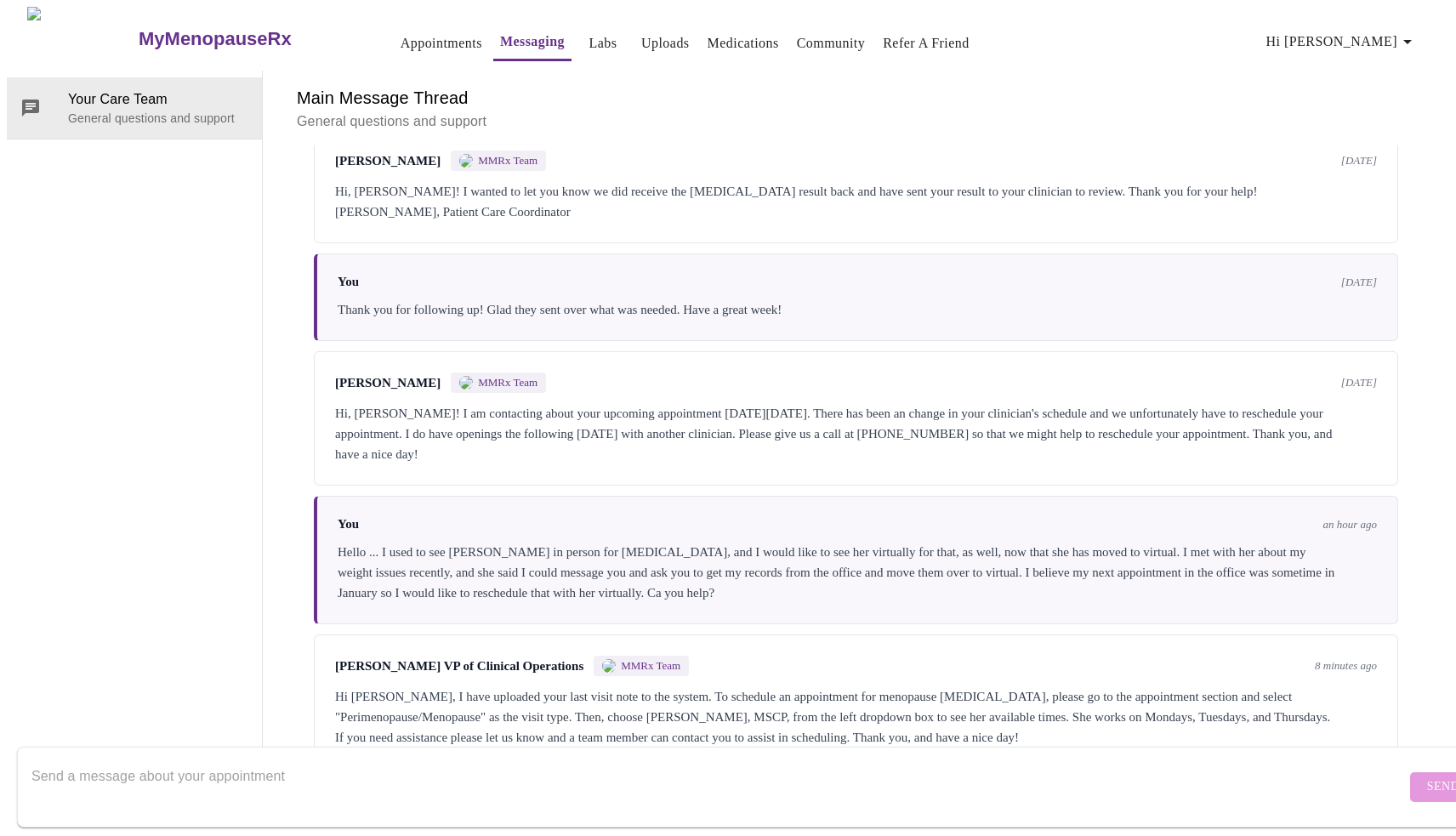
scroll to position [1146, 0]
click at [1287, 773] on textarea "Send a message about your appointment" at bounding box center [719, 787] width 1375 height 55
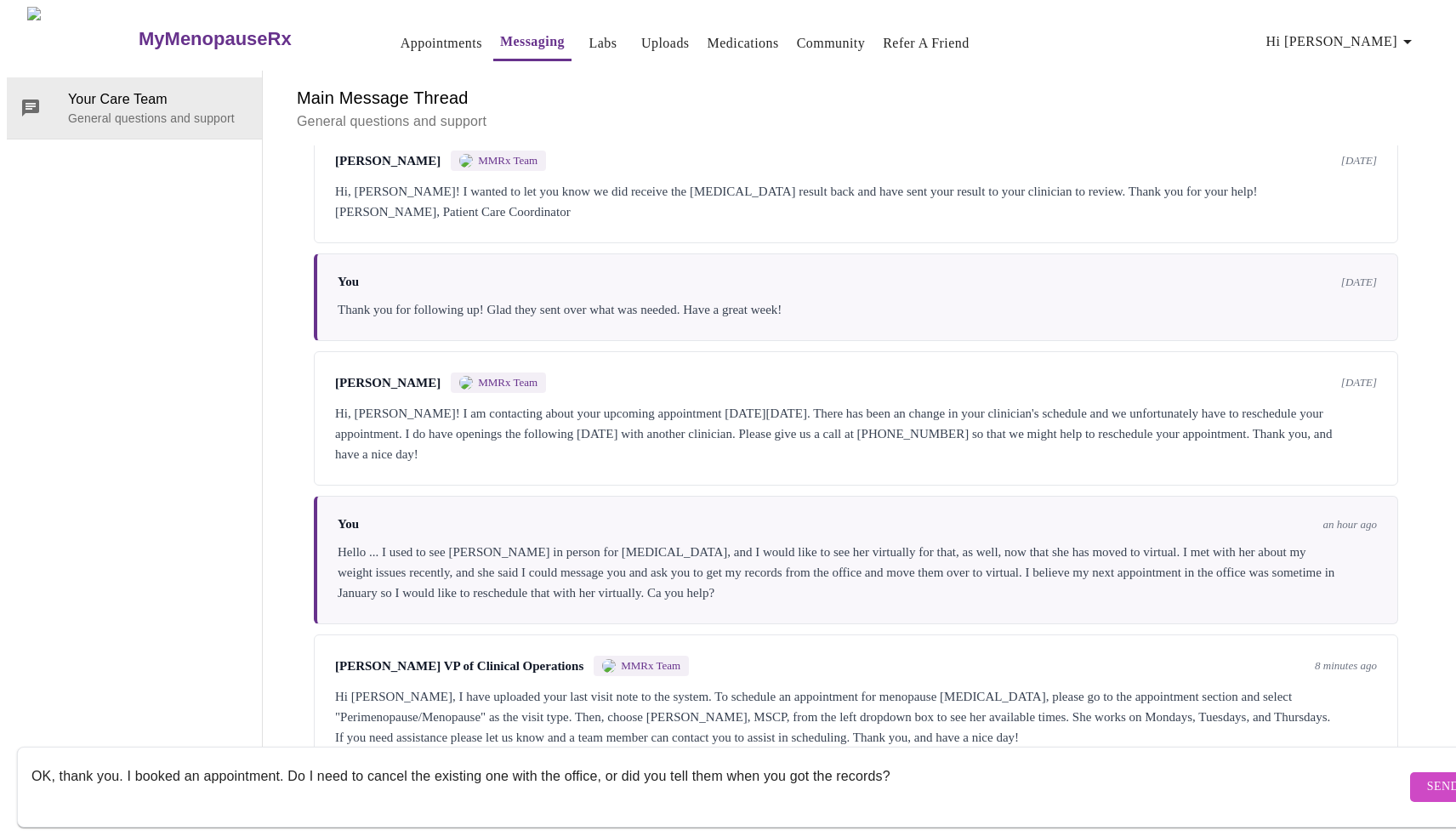
type textarea "OK, thank you. I booked an appointment. Do I need to cancel the existing one wi…"
click at [1428, 776] on span "Send" at bounding box center [1443, 787] width 32 height 22
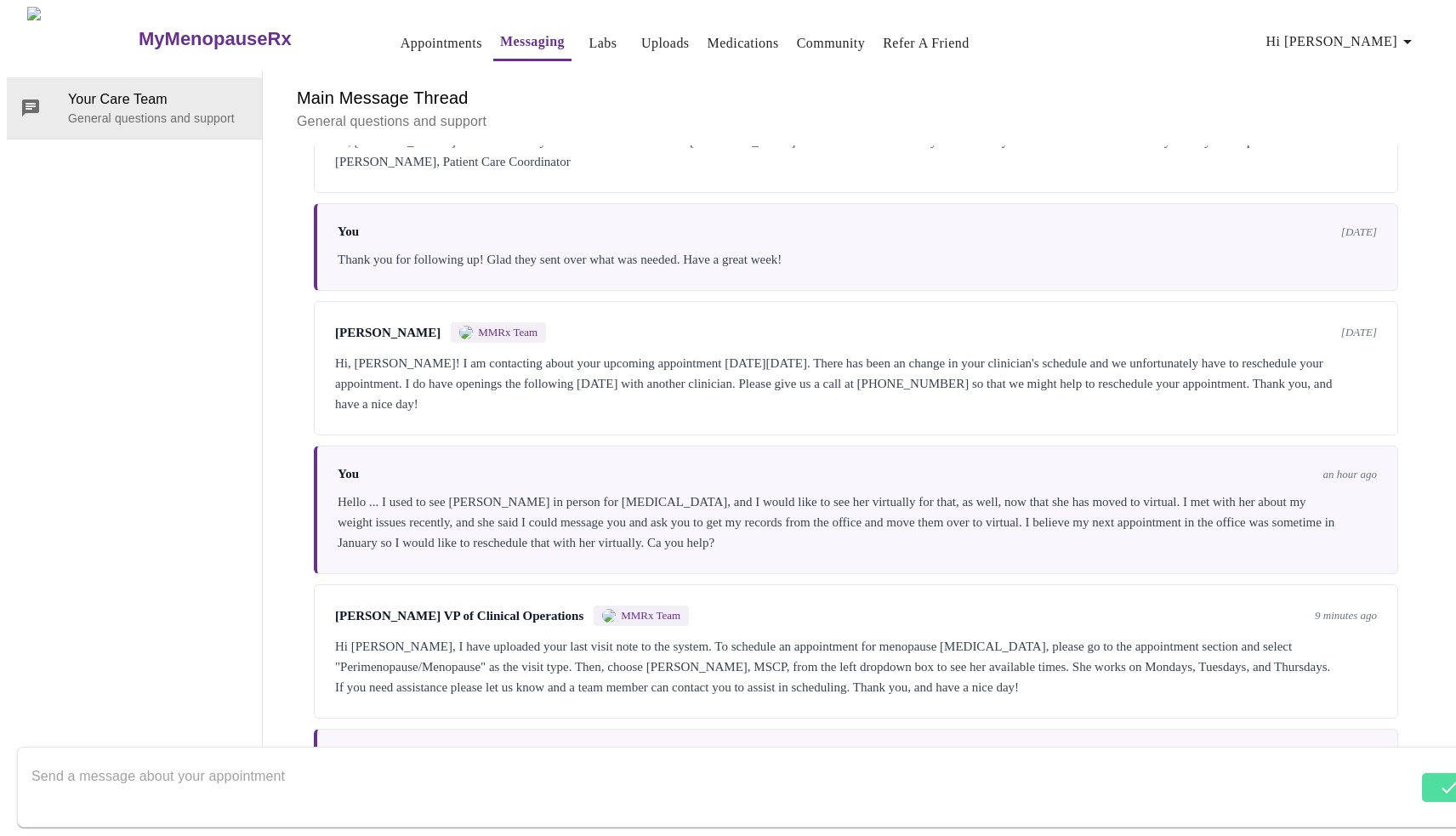
scroll to position [1248, 0]
